Goal: Task Accomplishment & Management: Manage account settings

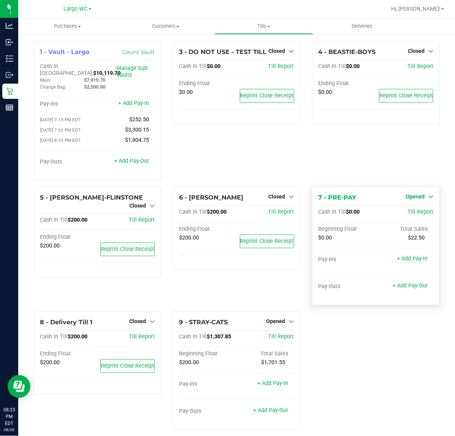
click at [405, 193] on span "Opened" at bounding box center [414, 196] width 19 height 6
click at [405, 209] on link "Close Till" at bounding box center [415, 212] width 21 height 6
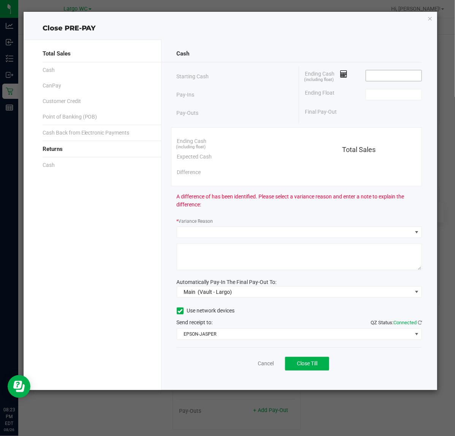
click at [411, 80] on input at bounding box center [394, 75] width 56 height 11
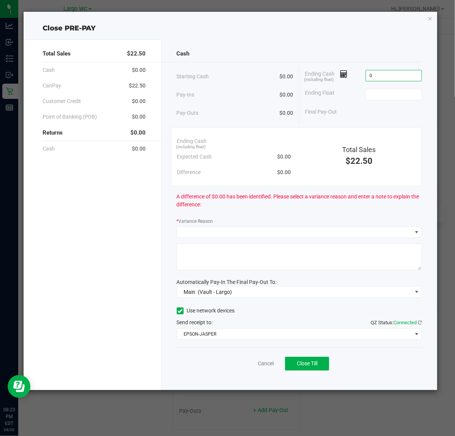
type input "$0.00"
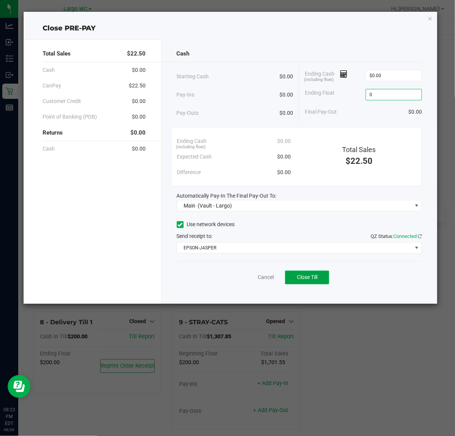
type input "$0.00"
click at [321, 283] on button "Close Till" at bounding box center [307, 277] width 44 height 14
click at [245, 276] on link "Dismiss" at bounding box center [249, 277] width 18 height 8
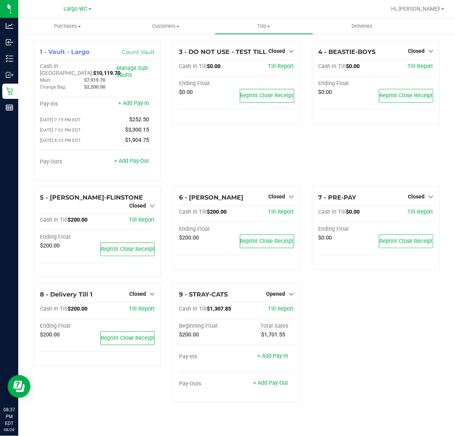
click at [354, 305] on div "1 - Vault - Largo Count Vault Cash In Vault: $10,119.70 Main: $7,919.70 Change …" at bounding box center [236, 224] width 417 height 367
click at [291, 291] on icon at bounding box center [291, 293] width 5 height 5
click at [287, 306] on link "Close Till" at bounding box center [276, 309] width 21 height 6
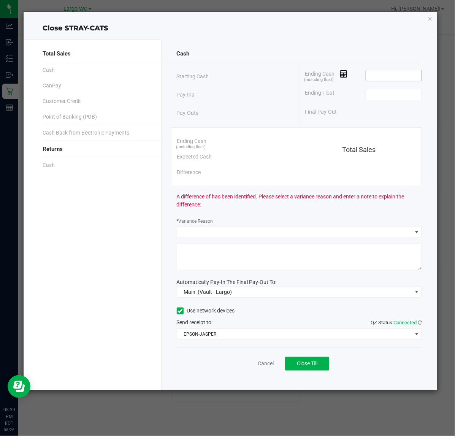
click at [384, 73] on input at bounding box center [394, 75] width 56 height 11
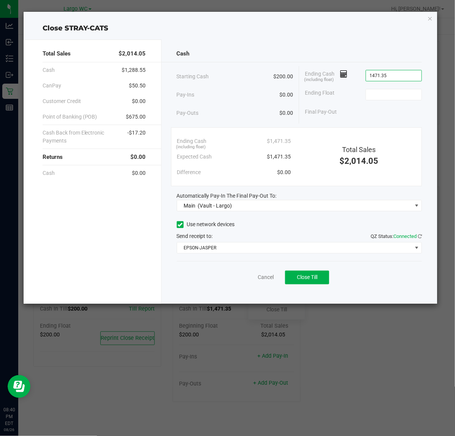
type input "$1,471.35"
click at [320, 280] on button "Close Till" at bounding box center [307, 277] width 44 height 14
type input "$200.00"
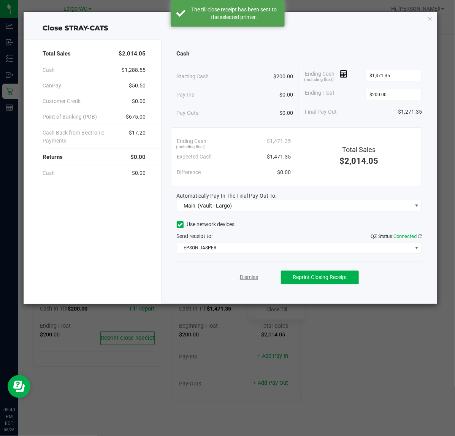
click at [245, 277] on link "Dismiss" at bounding box center [249, 277] width 18 height 8
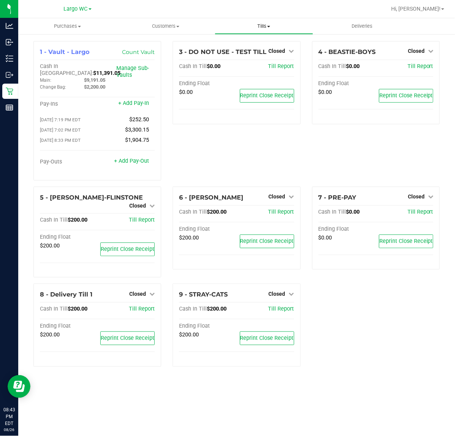
click at [261, 19] on uib-tab-heading "Tills Manage tills Reconcile e-payments" at bounding box center [264, 26] width 98 height 15
click at [342, 310] on div "1 - Vault - Largo Count Vault Cash In Vault: $11,391.05 Main: $9,191.05 Change …" at bounding box center [236, 207] width 417 height 332
drag, startPoint x: 259, startPoint y: 27, endPoint x: 259, endPoint y: 33, distance: 6.5
click at [259, 27] on span "Tills" at bounding box center [264, 26] width 98 height 7
click at [258, 53] on span "Reconcile e-payments" at bounding box center [253, 55] width 76 height 6
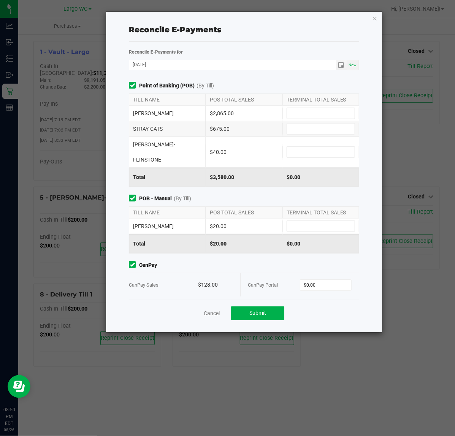
click at [309, 93] on div "TILL NAME POS TOTAL SALES TERMINAL TOTAL SALES" at bounding box center [244, 99] width 230 height 12
click at [308, 111] on input at bounding box center [321, 113] width 68 height 11
type input "$2,865.00"
type input "$675.00"
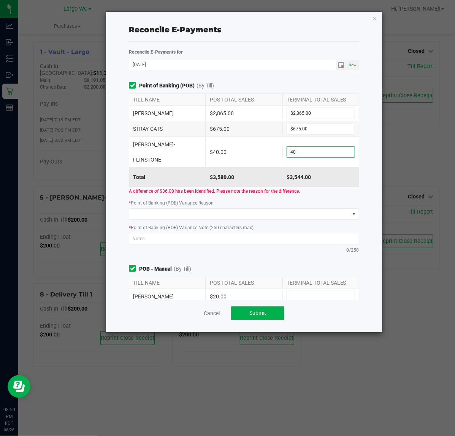
type input "$40.00"
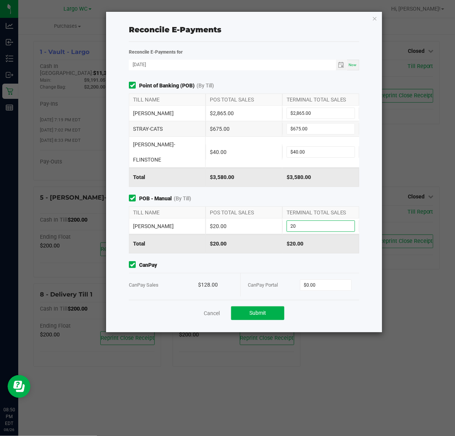
type input "$20.00"
type input "$128.00"
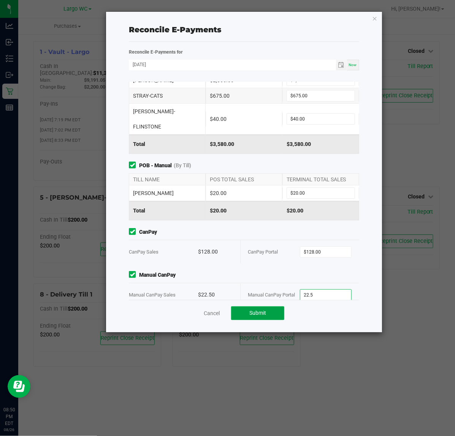
type input "$22.50"
click at [269, 316] on button "Submit" at bounding box center [257, 313] width 53 height 14
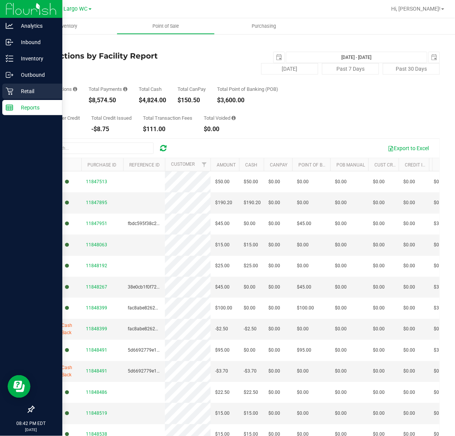
click at [14, 89] on p "Retail" at bounding box center [36, 91] width 46 height 9
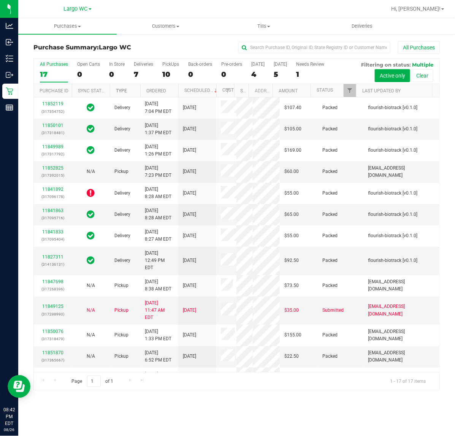
click at [126, 91] on link "Type" at bounding box center [121, 90] width 11 height 5
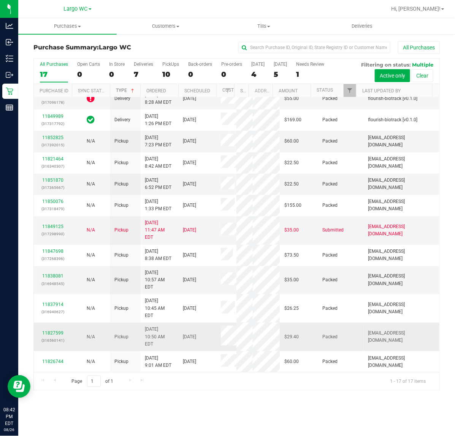
scroll to position [295, 0]
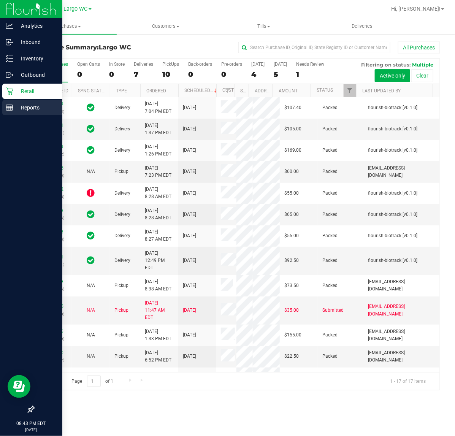
click at [4, 105] on div "Reports" at bounding box center [32, 107] width 60 height 15
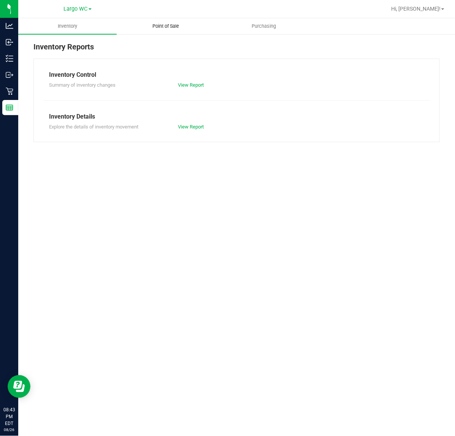
click at [171, 26] on span "Point of Sale" at bounding box center [165, 26] width 47 height 7
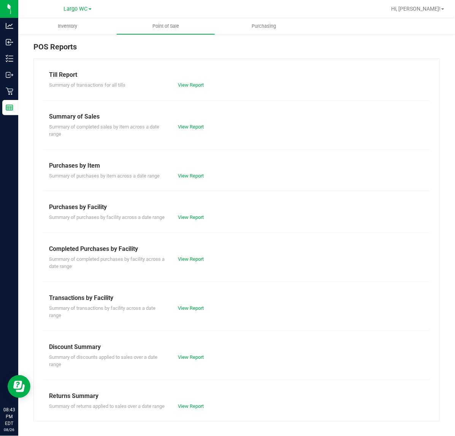
click at [179, 90] on div "Till Report Summary of transactions for all tills View Report Summary of Sales …" at bounding box center [236, 240] width 406 height 363
click at [181, 84] on link "View Report" at bounding box center [191, 85] width 26 height 6
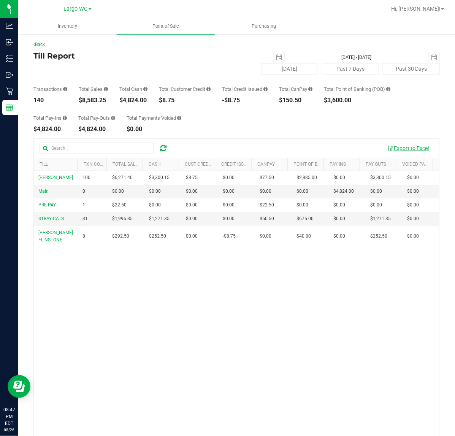
click at [411, 150] on button "Export to Excel" at bounding box center [408, 148] width 51 height 13
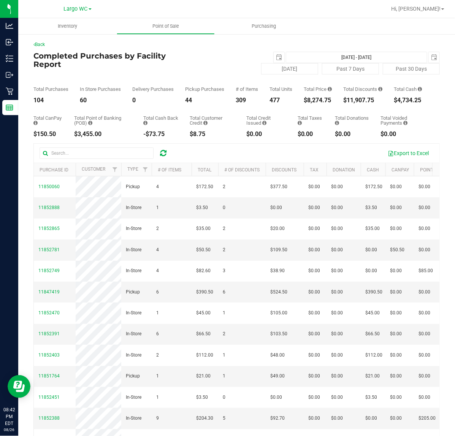
click at [317, 101] on div "Total Price $8,274.75" at bounding box center [318, 95] width 28 height 17
